Goal: Task Accomplishment & Management: Manage account settings

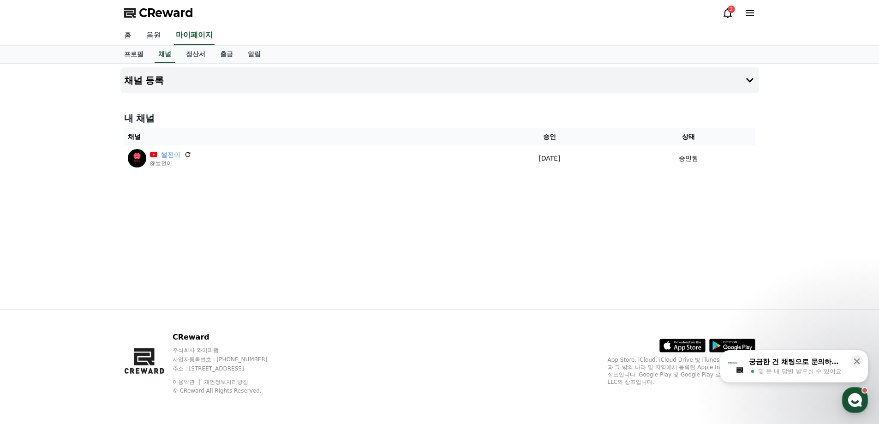
click at [155, 36] on link "음원" at bounding box center [154, 35] width 30 height 19
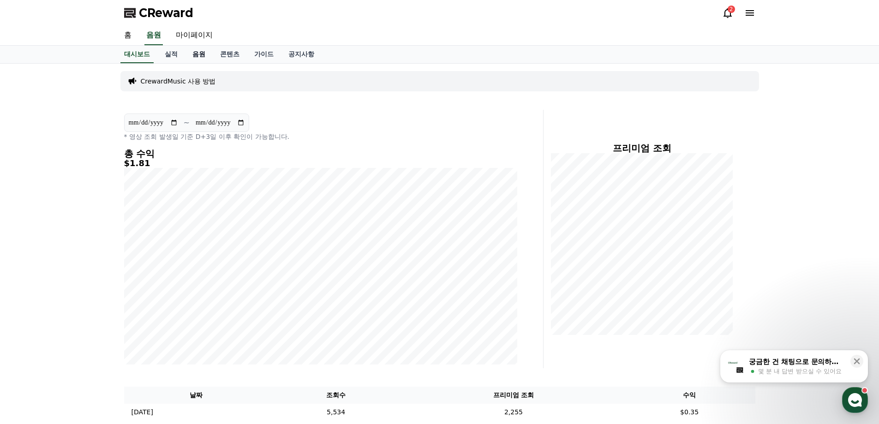
click at [191, 54] on link "음원" at bounding box center [199, 55] width 28 height 18
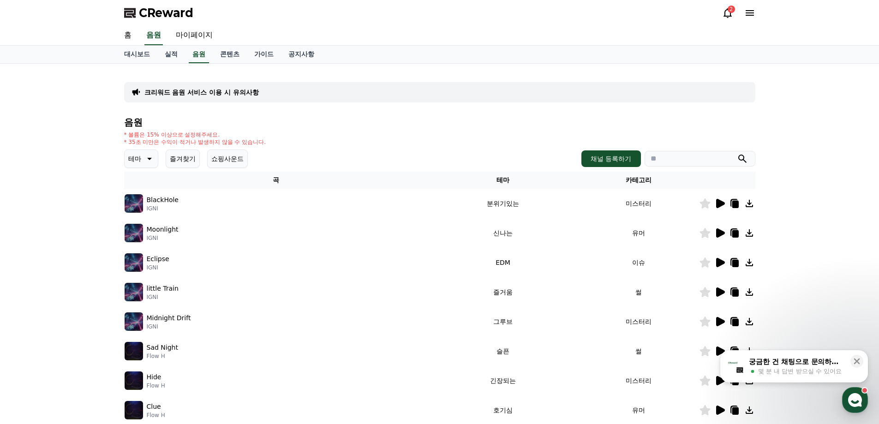
click at [215, 160] on button "쇼핑사운드" at bounding box center [227, 158] width 41 height 18
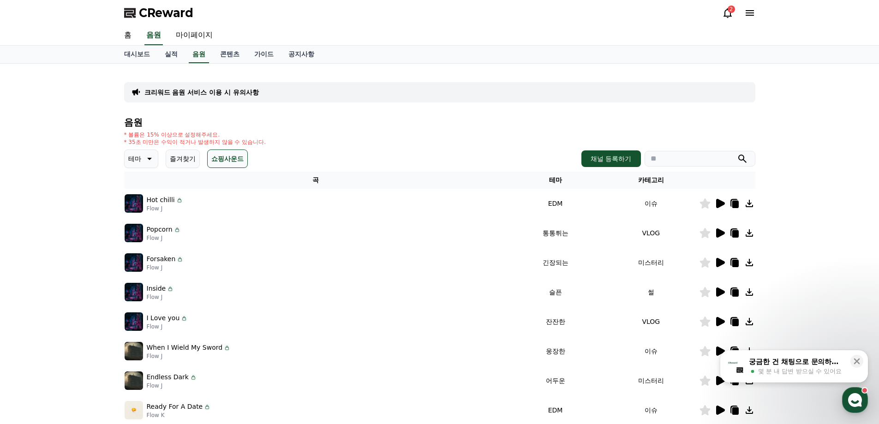
click at [173, 157] on button "즐겨찾기" at bounding box center [183, 158] width 34 height 18
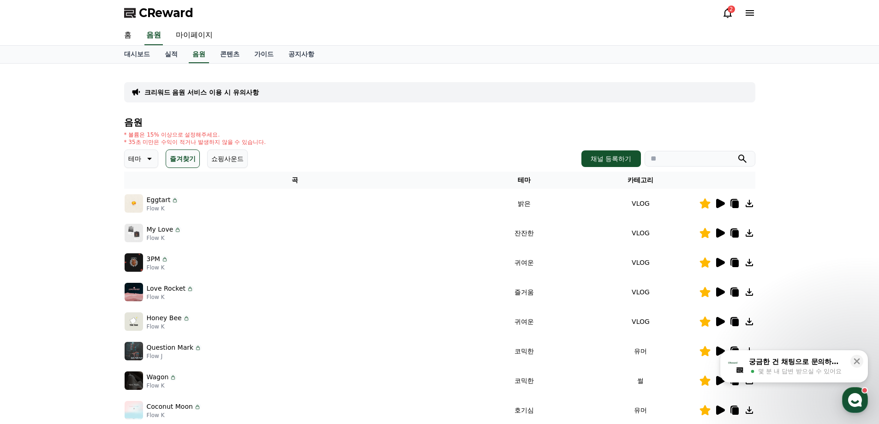
click at [720, 202] on icon at bounding box center [720, 203] width 9 height 9
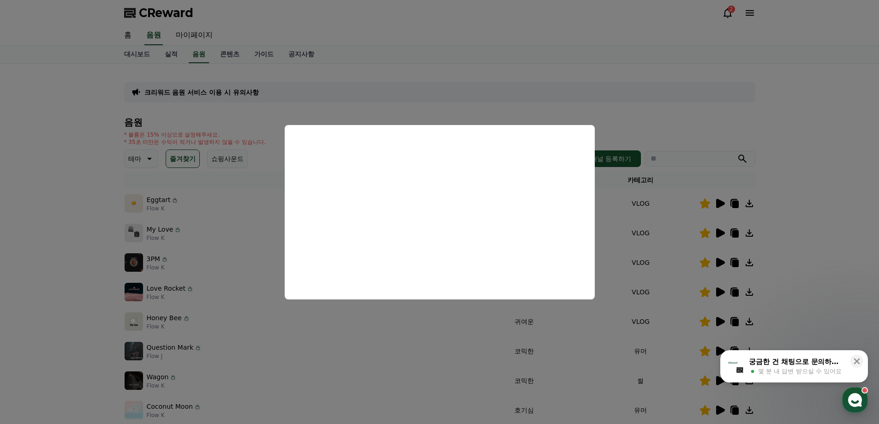
click at [734, 100] on button "close modal" at bounding box center [439, 212] width 879 height 424
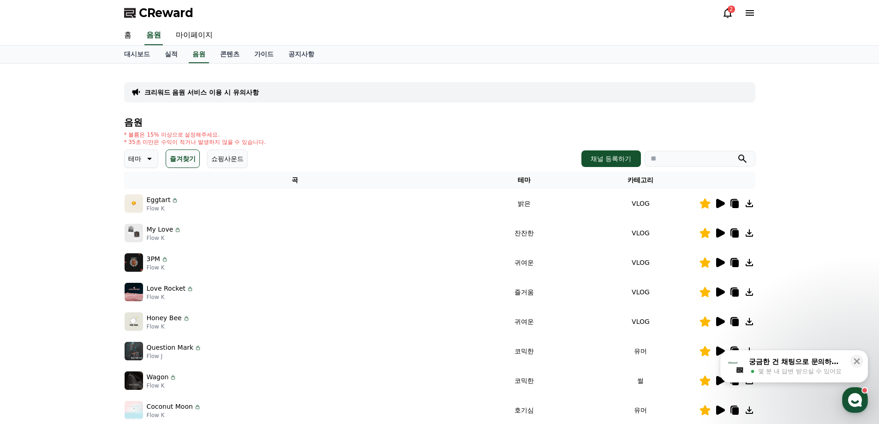
click at [721, 229] on icon at bounding box center [719, 232] width 11 height 11
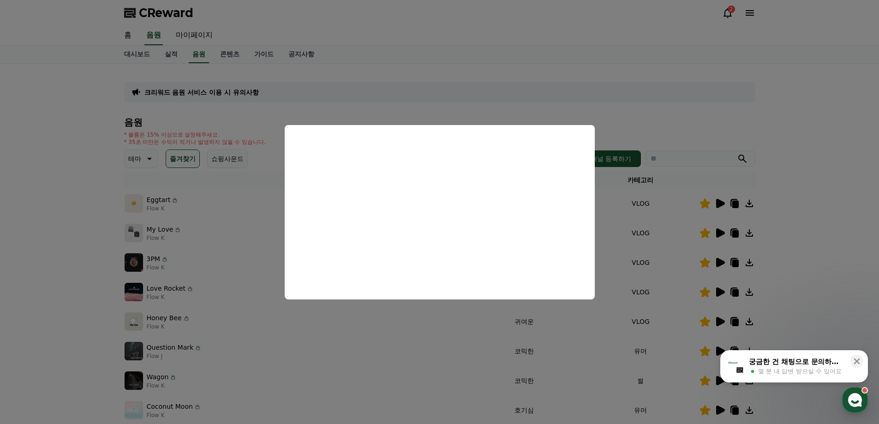
click at [812, 200] on button "close modal" at bounding box center [439, 212] width 879 height 424
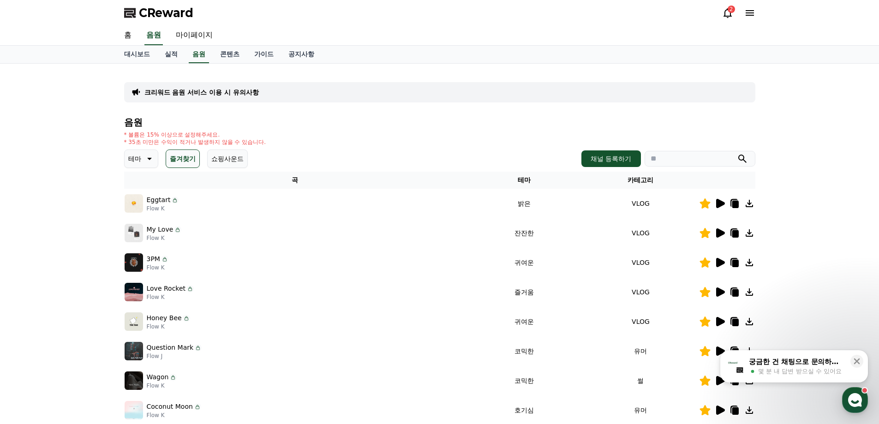
click at [718, 266] on icon at bounding box center [720, 262] width 9 height 9
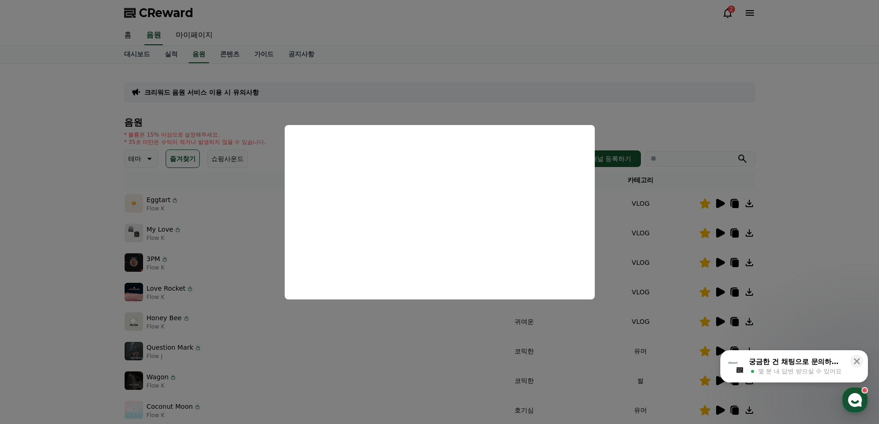
click at [827, 226] on button "close modal" at bounding box center [439, 212] width 879 height 424
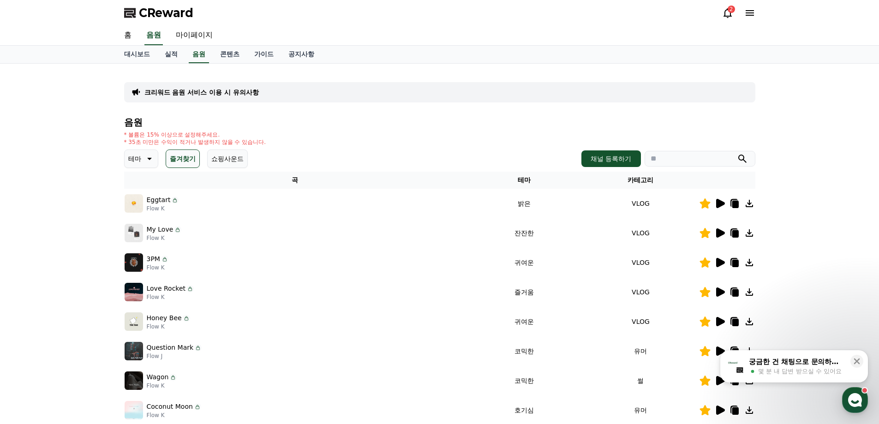
click at [723, 295] on icon at bounding box center [719, 291] width 11 height 11
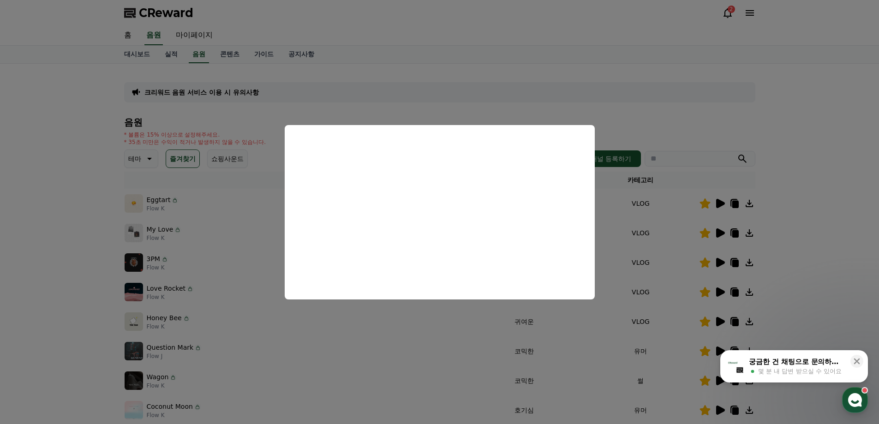
click at [824, 270] on button "close modal" at bounding box center [439, 212] width 879 height 424
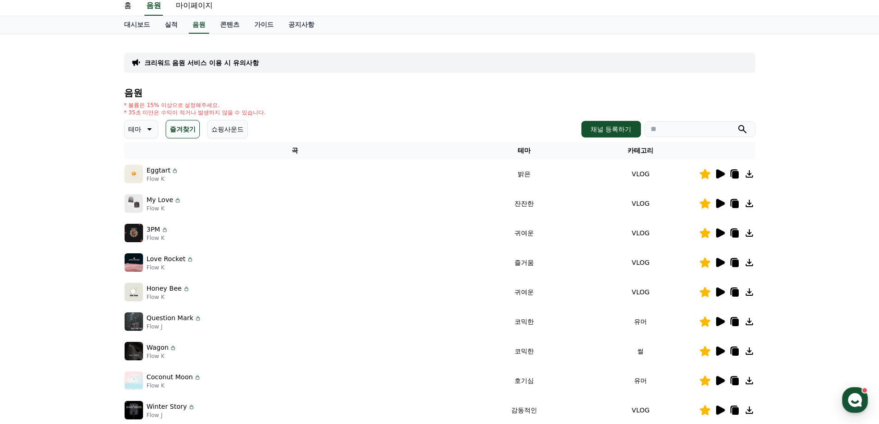
scroll to position [46, 0]
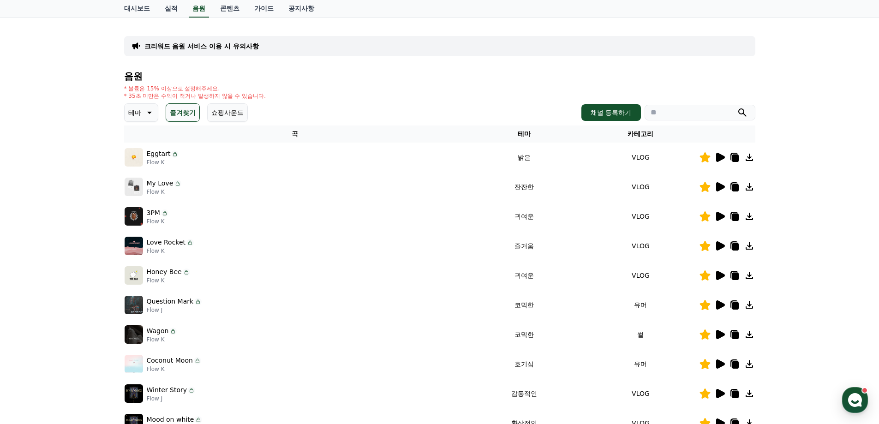
click at [719, 275] on icon at bounding box center [720, 275] width 9 height 9
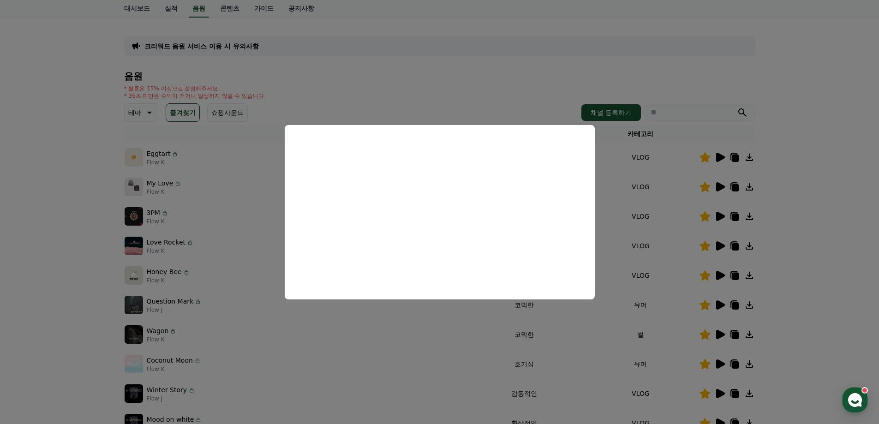
click at [801, 232] on button "close modal" at bounding box center [439, 212] width 879 height 424
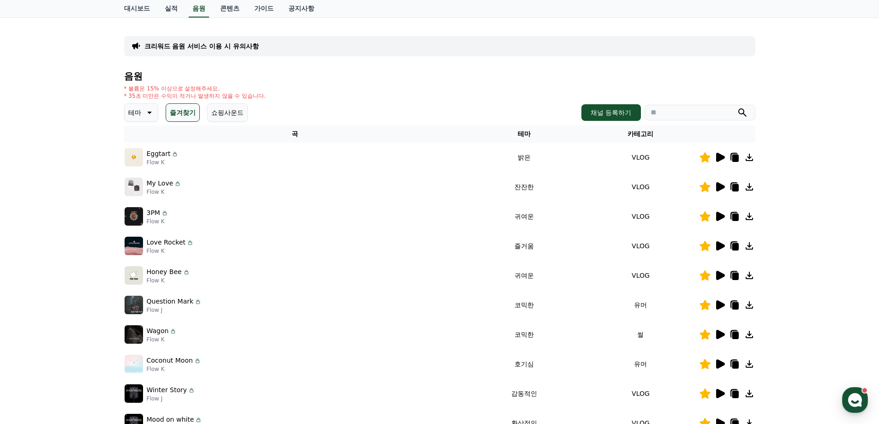
click at [736, 161] on icon at bounding box center [735, 158] width 6 height 7
